Goal: Task Accomplishment & Management: Manage account settings

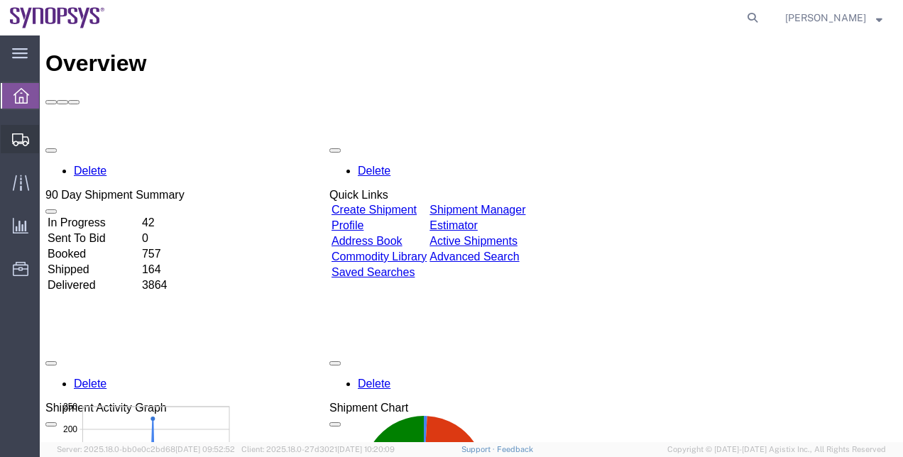
click at [0, 0] on span "Shipment Manager" at bounding box center [0, 0] width 0 height 0
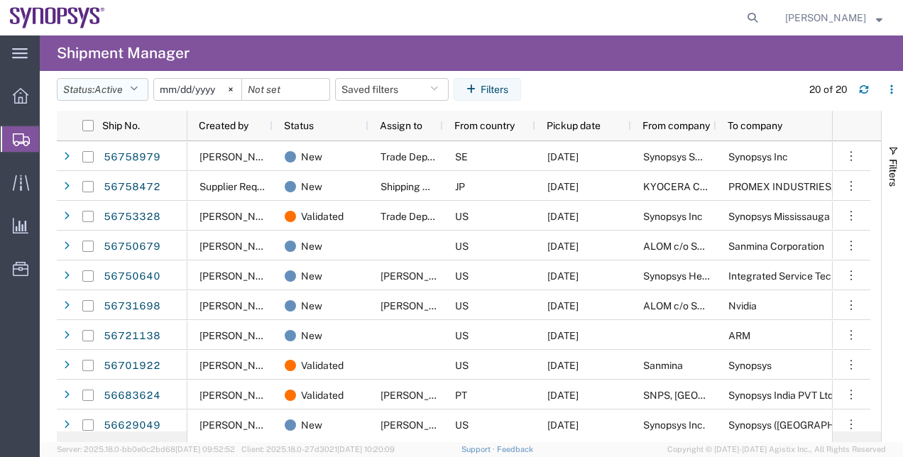
click at [121, 94] on span "Active" at bounding box center [108, 89] width 28 height 11
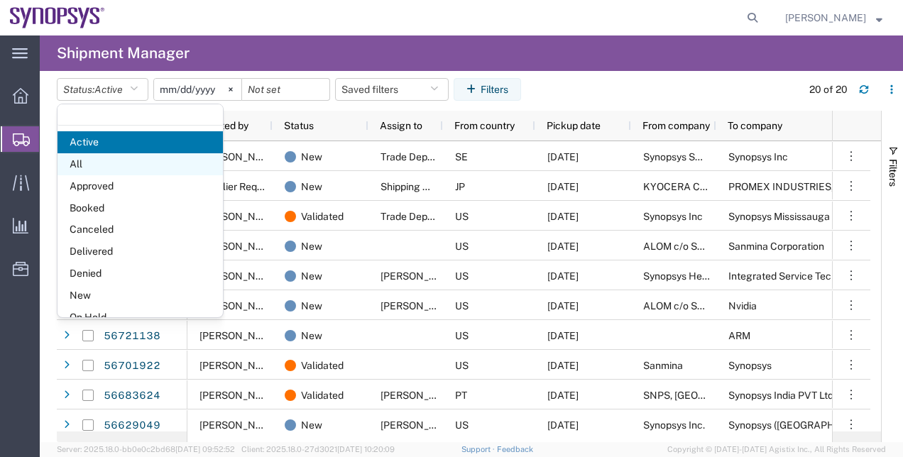
click at [137, 156] on span "All" at bounding box center [140, 164] width 165 height 22
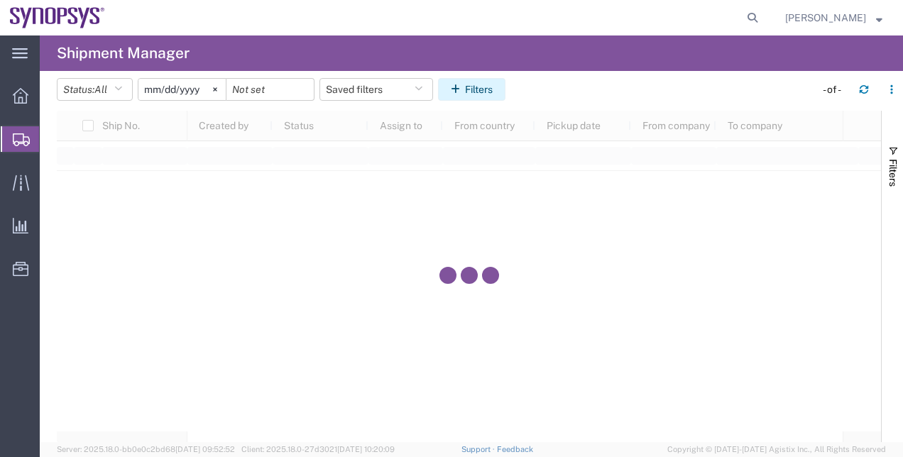
drag, startPoint x: 223, startPoint y: 88, endPoint x: 483, endPoint y: 94, distance: 259.9
click at [483, 94] on agx-table-filter "Status: All Active All Approved Booked Canceled Delivered Denied New On Hold Pe…" at bounding box center [284, 89] width 454 height 23
click at [483, 94] on button "Filters" at bounding box center [471, 89] width 67 height 23
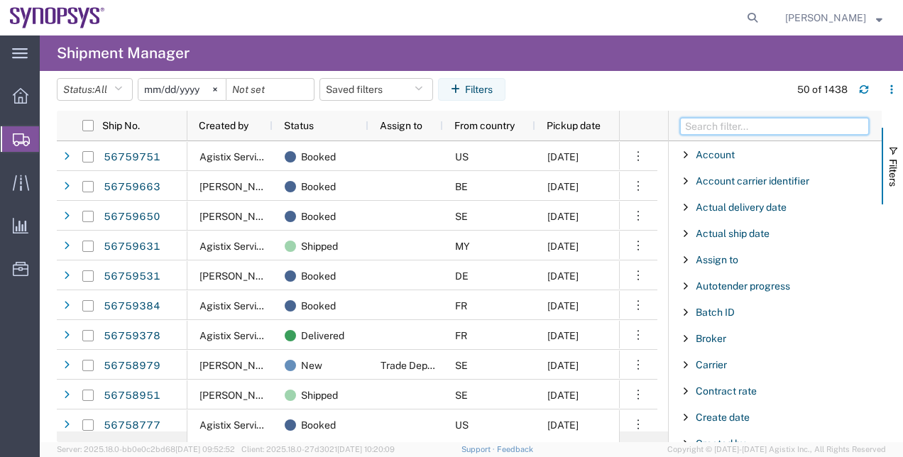
click at [746, 126] on input "Filter Columns Input" at bounding box center [774, 126] width 189 height 17
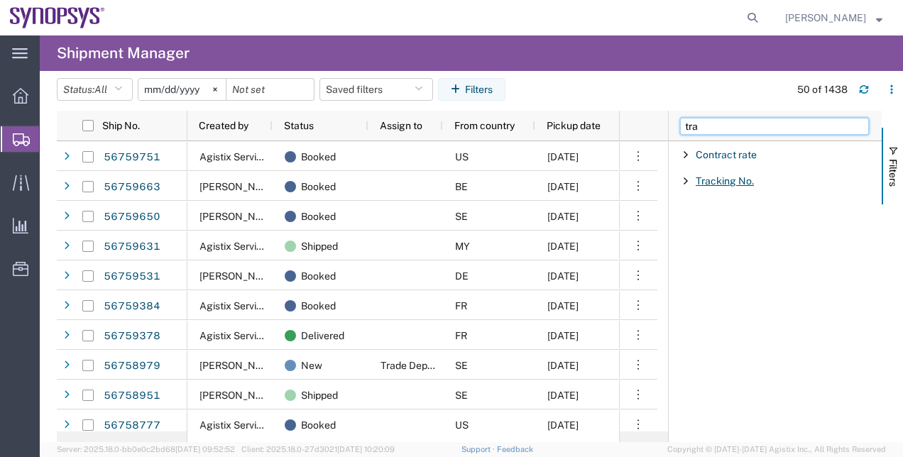
type input "tra"
click at [715, 181] on span "Tracking No." at bounding box center [725, 180] width 58 height 11
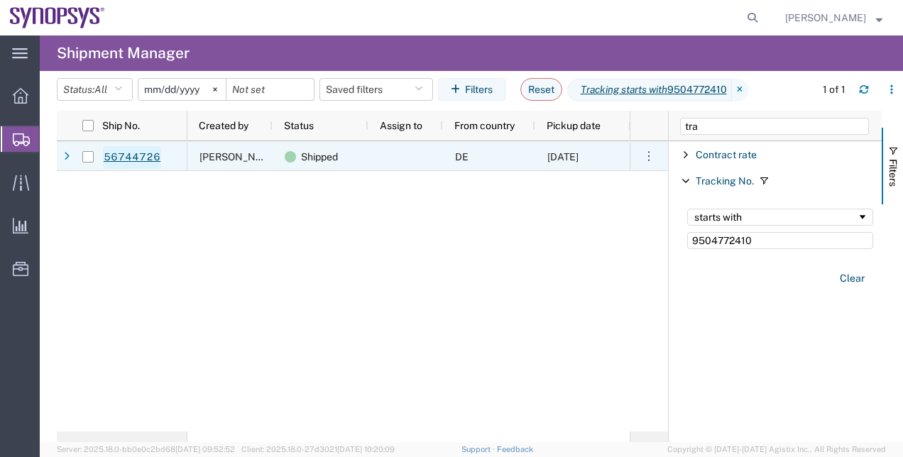
type input "9504772410"
click at [121, 163] on link "56744726" at bounding box center [132, 157] width 58 height 23
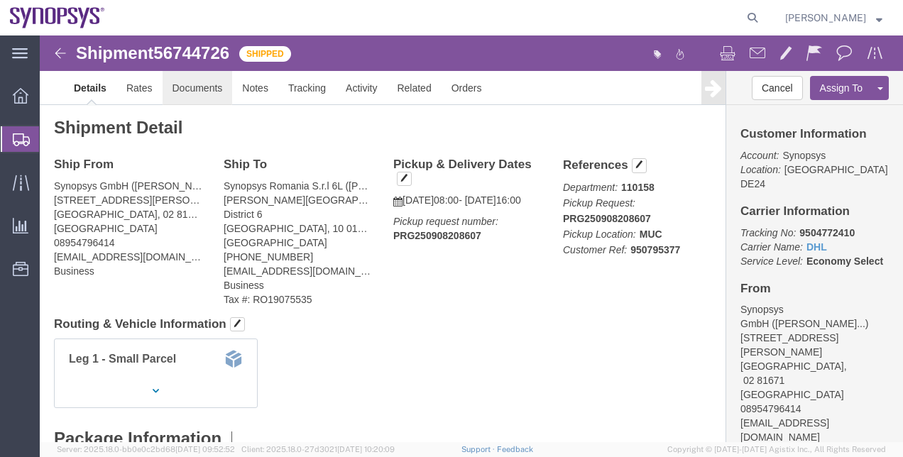
click link "Documents"
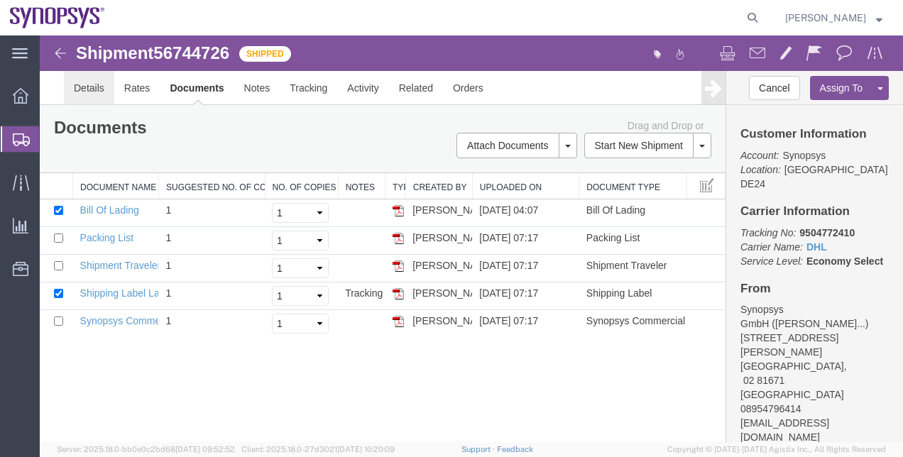
click at [89, 90] on link "Details" at bounding box center [89, 88] width 50 height 34
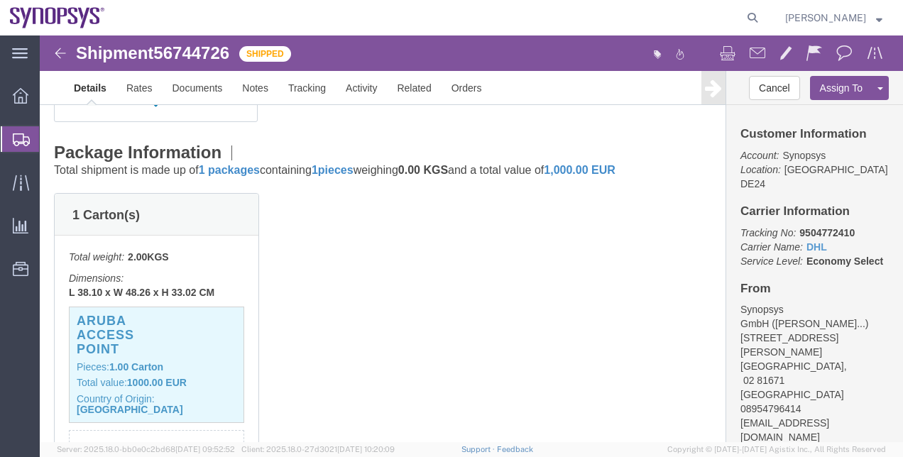
scroll to position [288, 0]
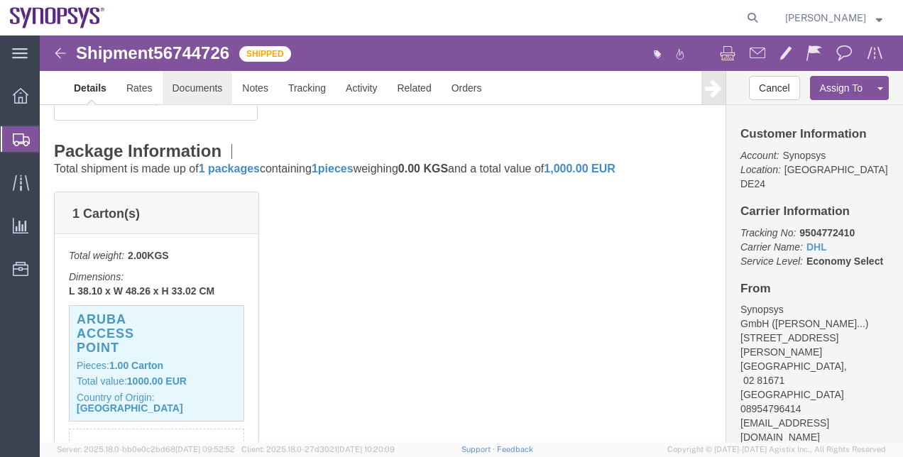
click link "Documents"
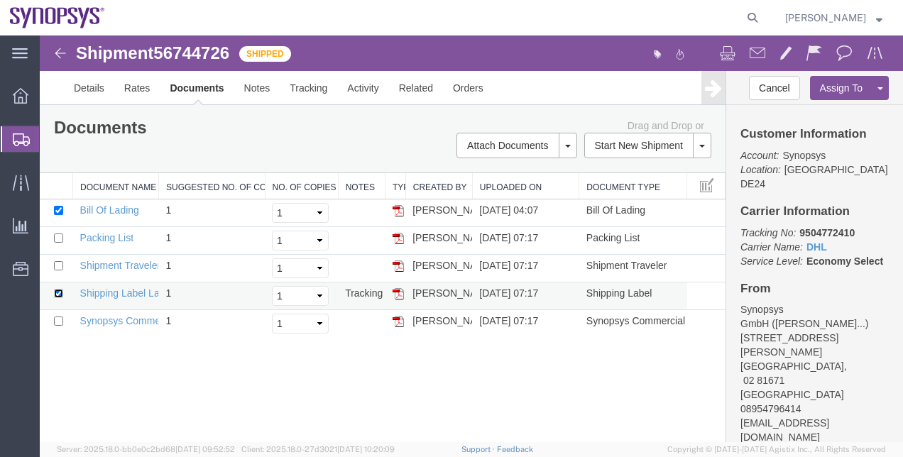
click at [55, 293] on input "checkbox" at bounding box center [58, 293] width 9 height 9
checkbox input "false"
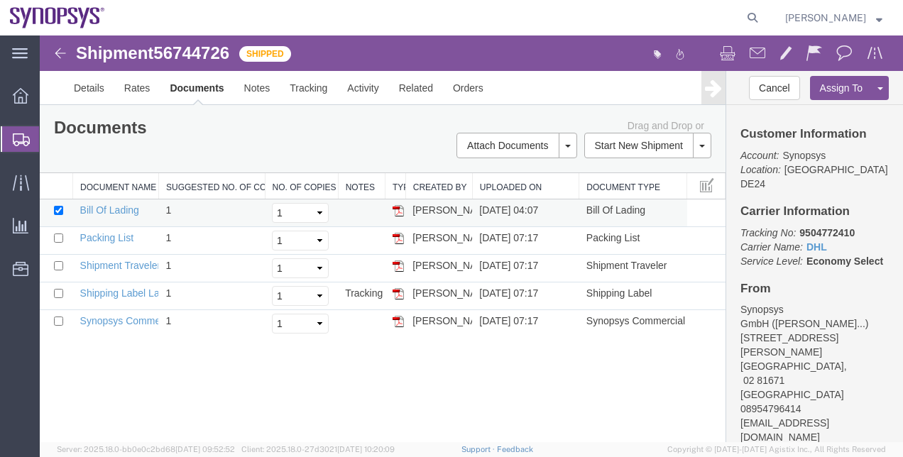
click at [56, 217] on td at bounding box center [56, 214] width 33 height 28
click at [56, 212] on input "checkbox" at bounding box center [58, 210] width 9 height 9
checkbox input "false"
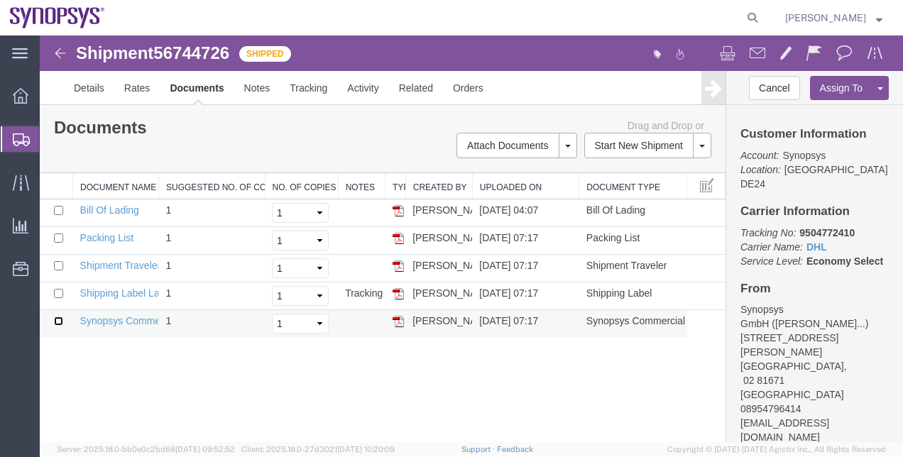
click at [58, 318] on input "checkbox" at bounding box center [58, 321] width 9 height 9
checkbox input "true"
click at [758, 54] on span at bounding box center [758, 52] width 16 height 17
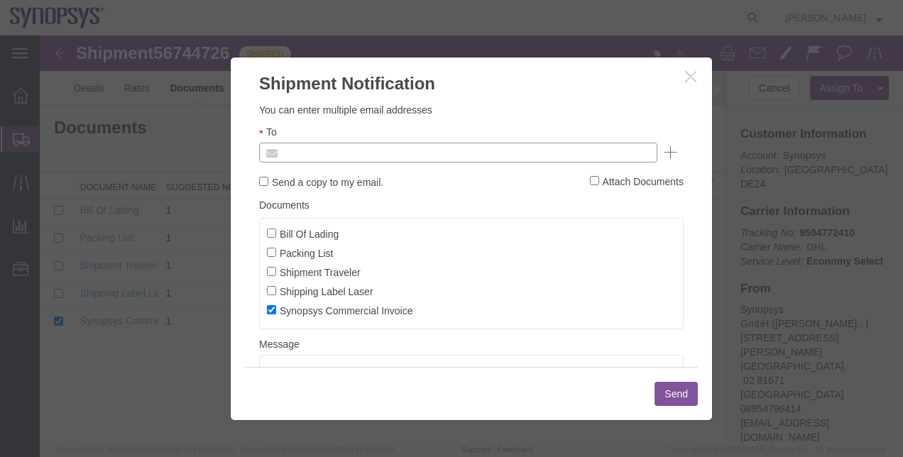
click at [413, 155] on input "text" at bounding box center [362, 152] width 166 height 18
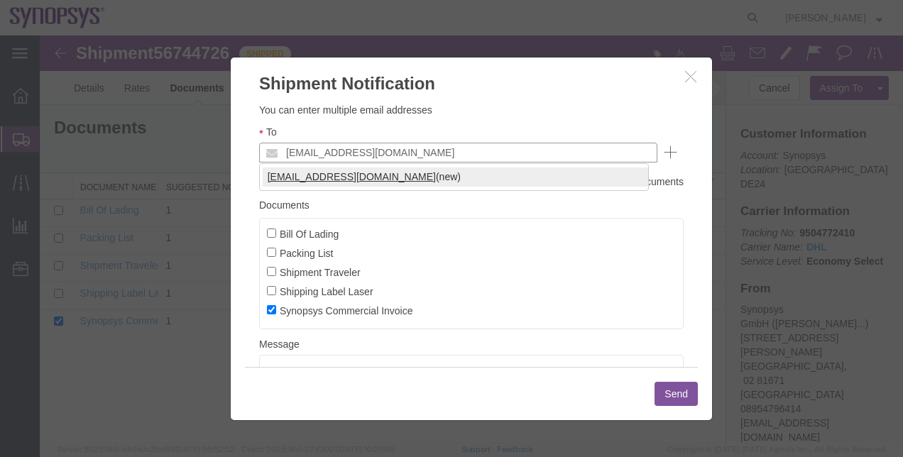
type input "[EMAIL_ADDRESS][DOMAIN_NAME]"
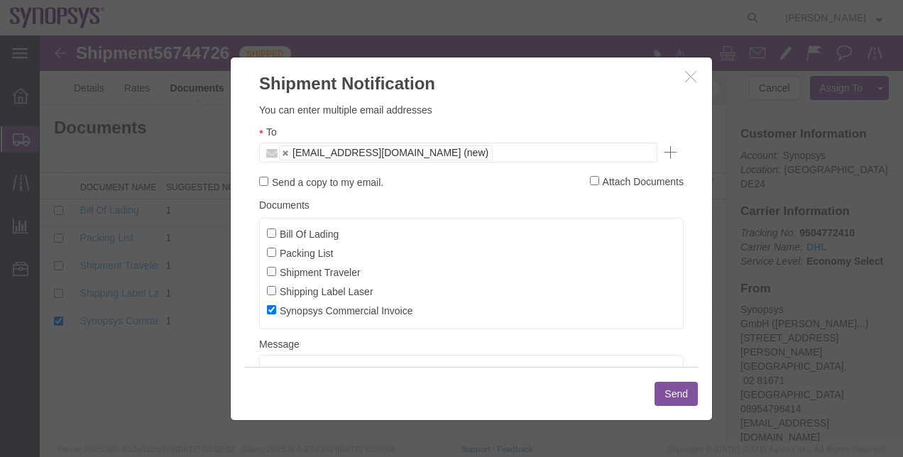
click at [667, 396] on button "Send" at bounding box center [676, 394] width 43 height 24
